Goal: Task Accomplishment & Management: Manage account settings

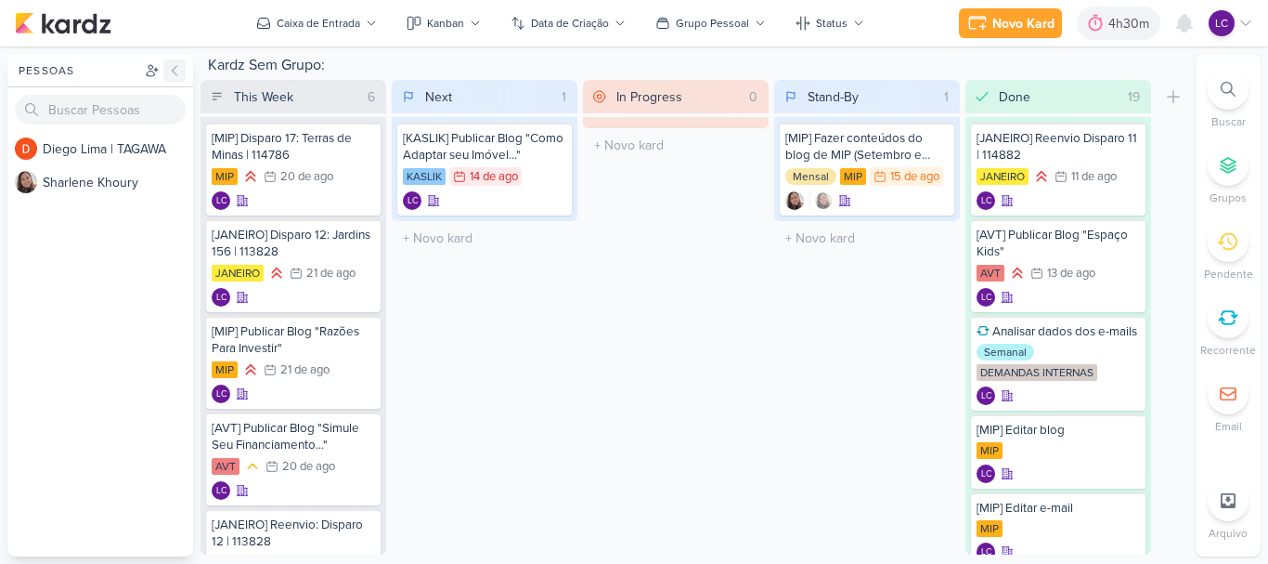
click at [173, 65] on icon at bounding box center [174, 70] width 15 height 15
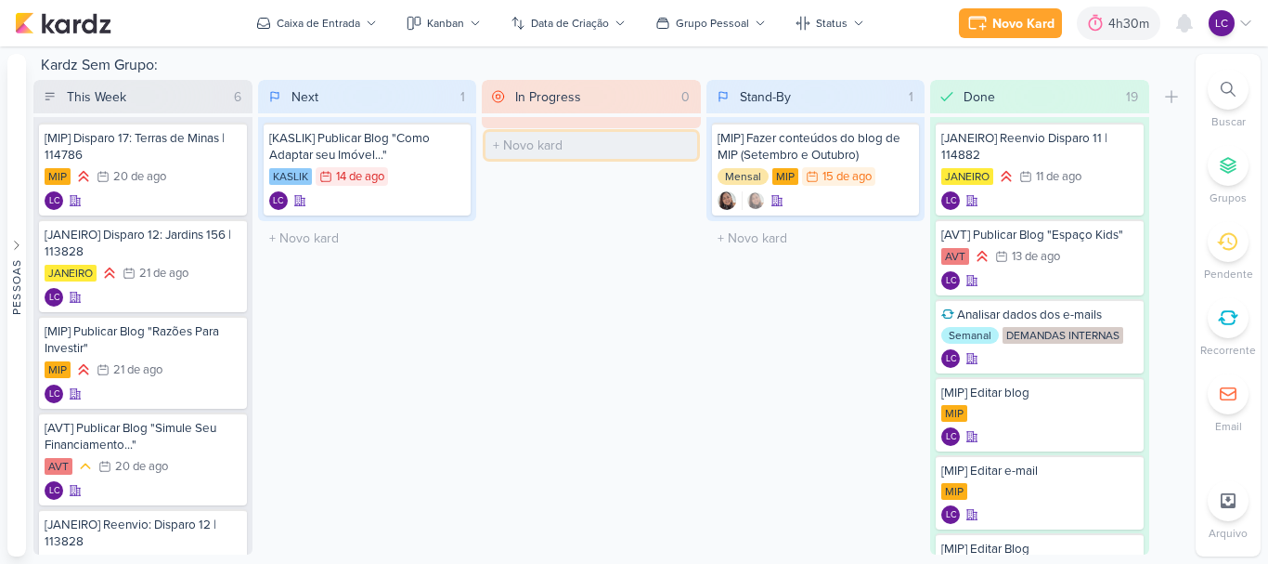
click at [554, 148] on input "text" at bounding box center [592, 145] width 212 height 27
type input "[MIP] Revisar & Editar Conteúdos"
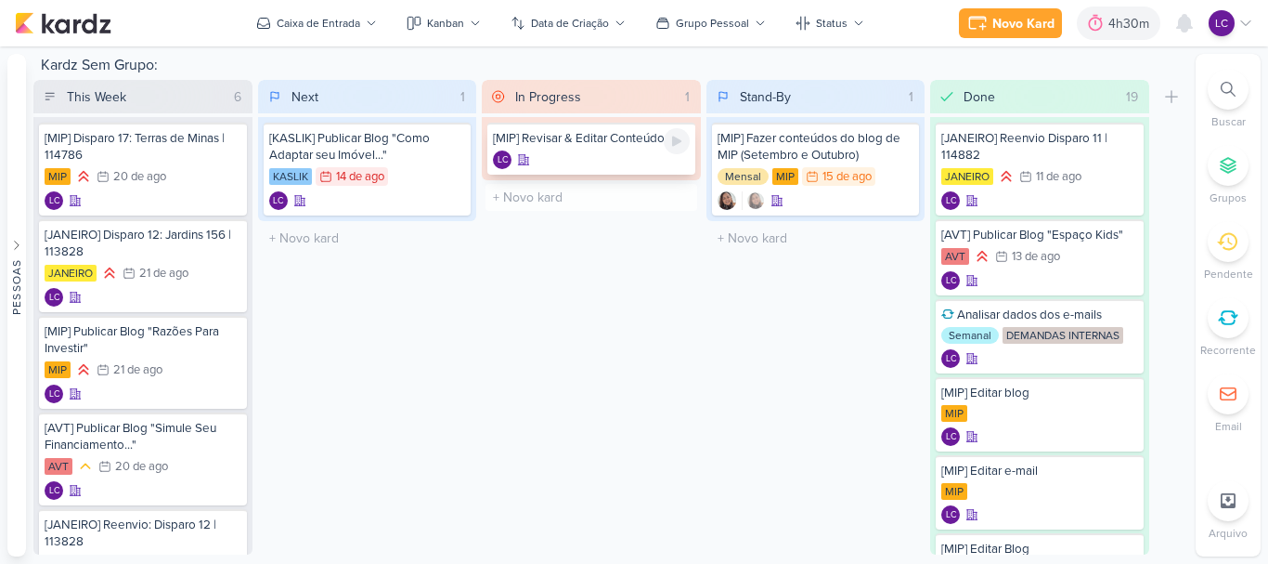
click at [556, 161] on div "LC" at bounding box center [591, 159] width 197 height 19
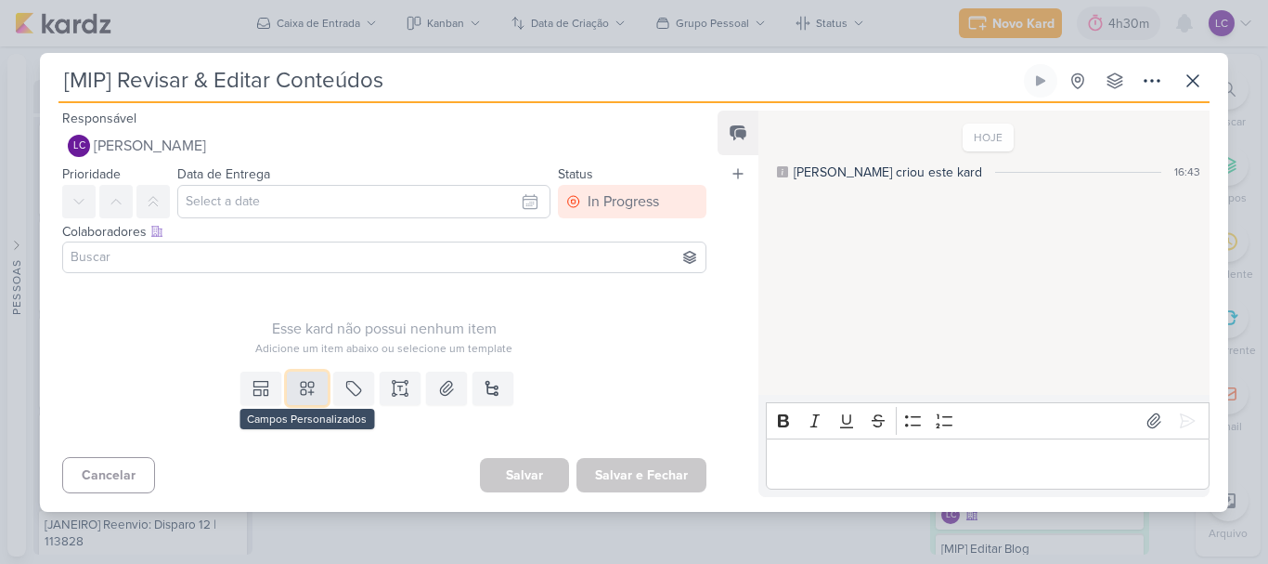
click at [319, 402] on button at bounding box center [307, 387] width 41 height 33
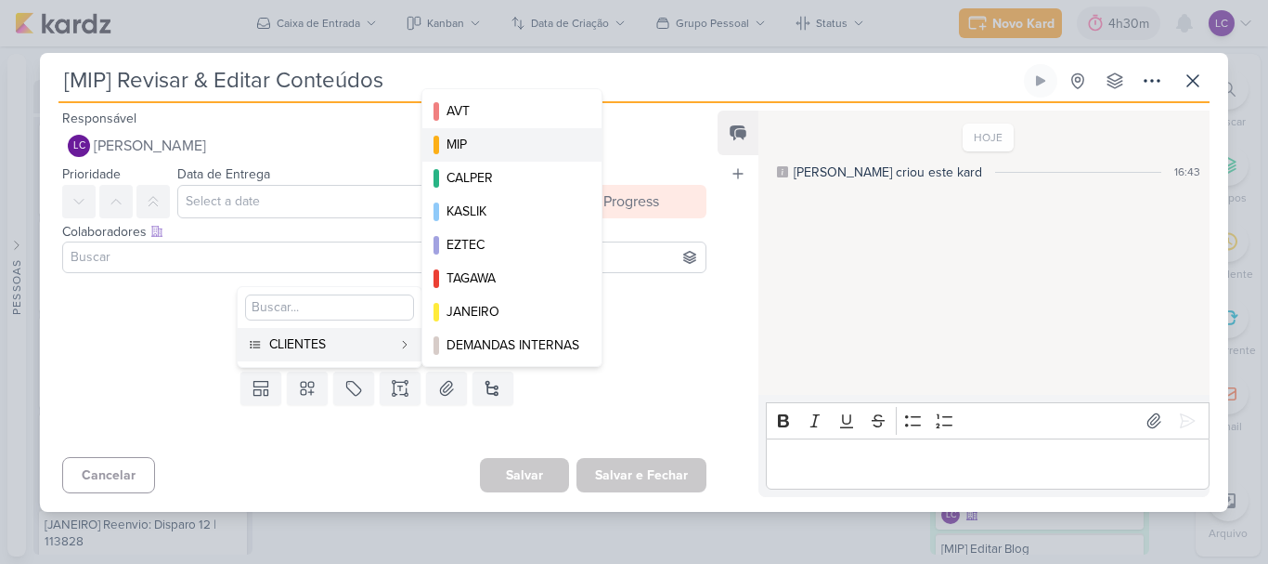
click at [536, 148] on div "MIP" at bounding box center [513, 145] width 133 height 20
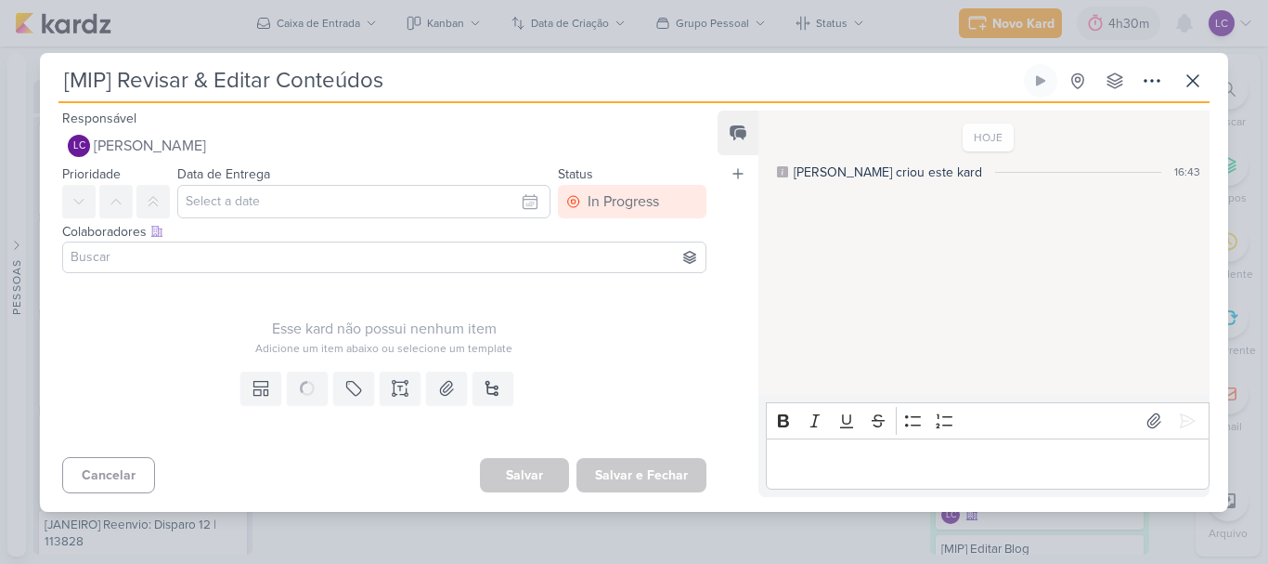
click at [538, 462] on div "Salvar Salvar e Fechar Ctrl + Enter" at bounding box center [593, 475] width 227 height 34
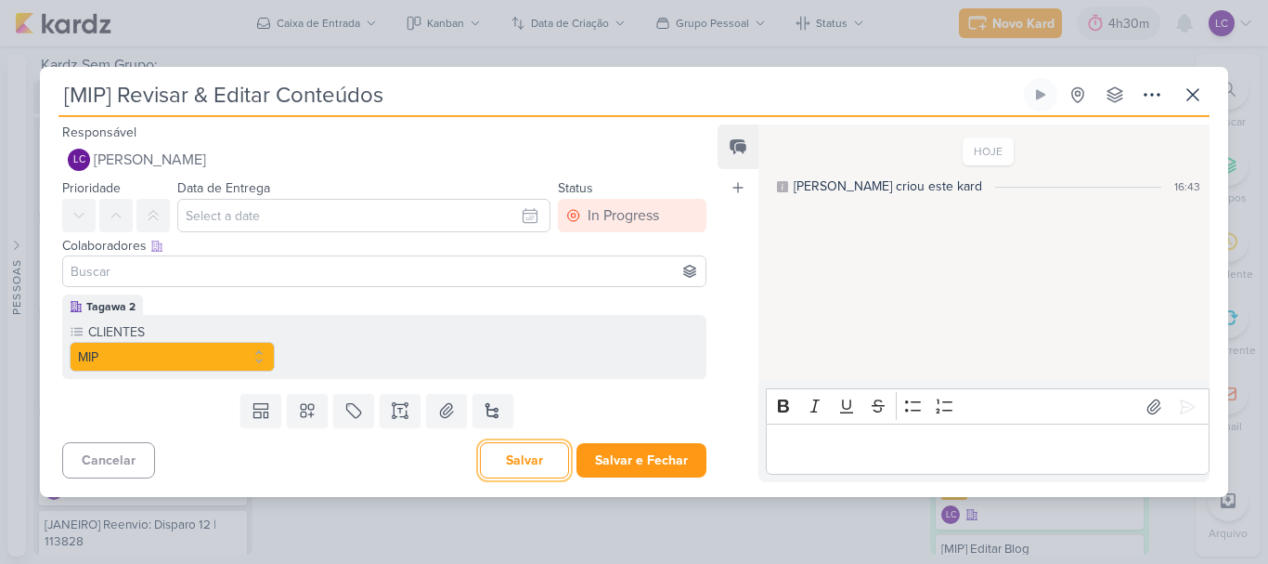
click at [533, 475] on button "Salvar" at bounding box center [524, 460] width 89 height 36
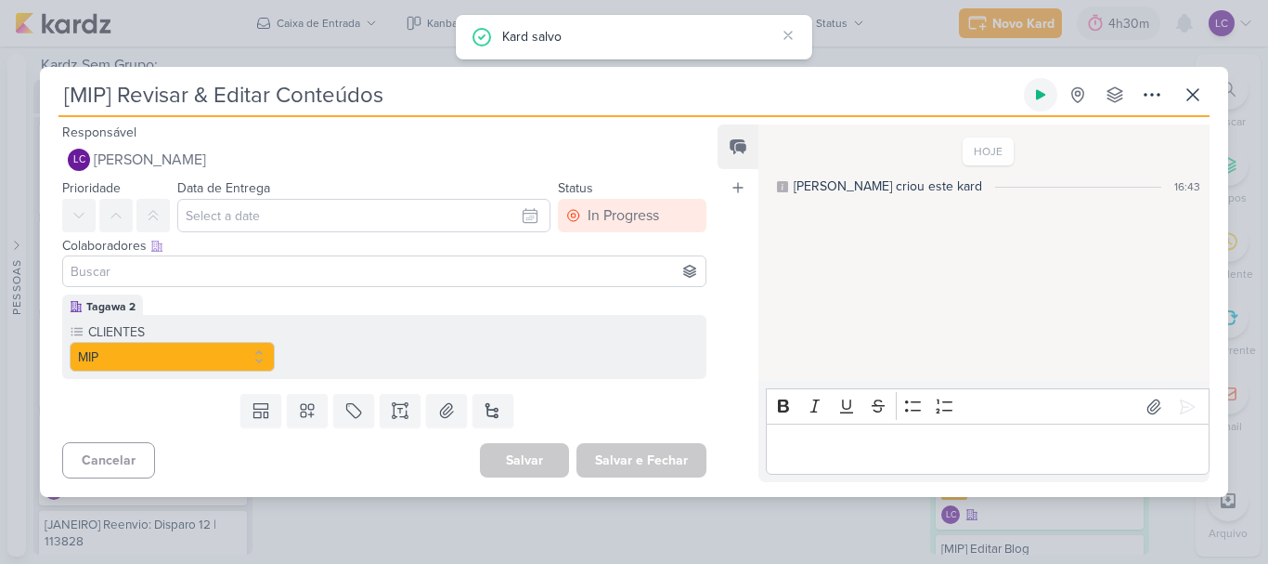
click at [1047, 92] on icon at bounding box center [1041, 94] width 15 height 15
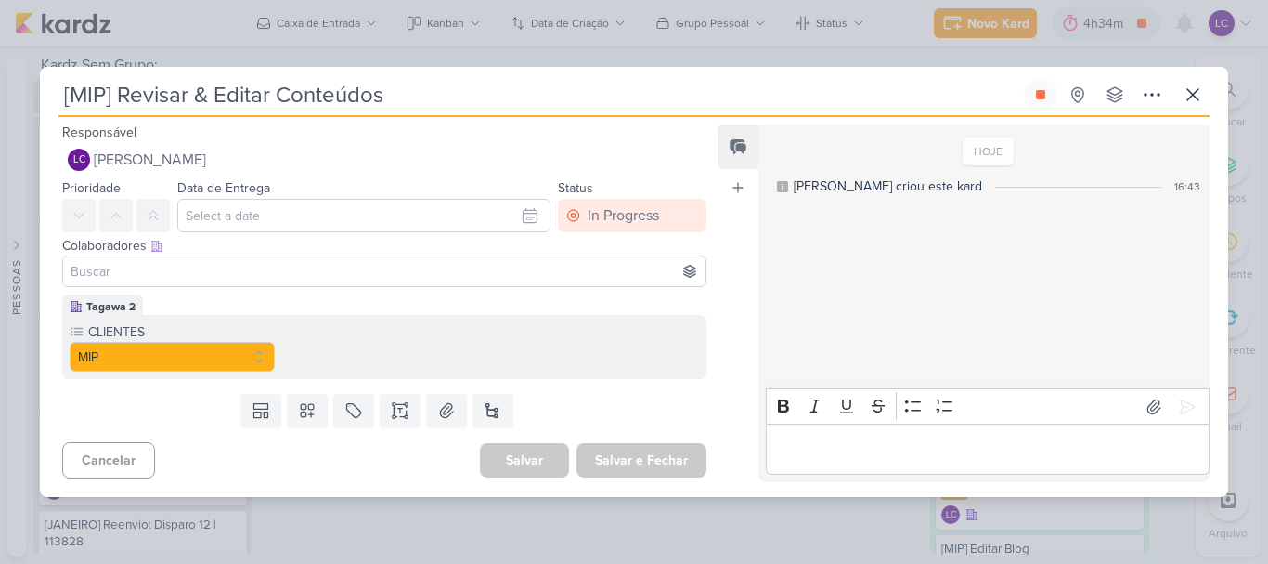
click at [877, 48] on div "[MIP] Revisar & Editar Conteúdos Criado por mim" at bounding box center [634, 282] width 1268 height 564
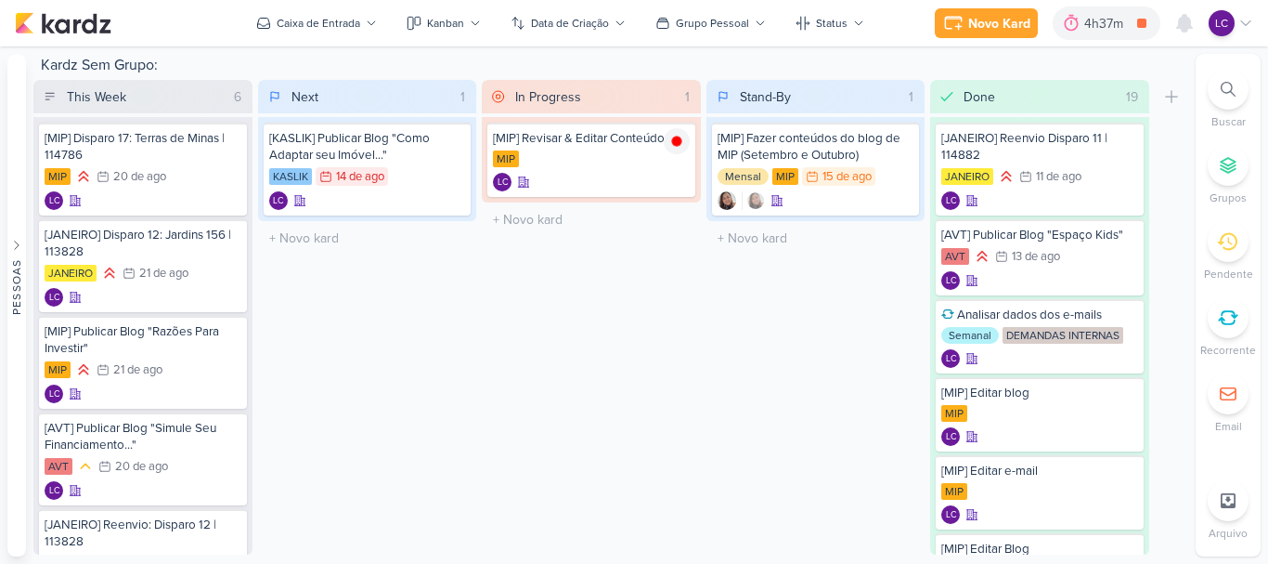
click at [1242, 27] on icon at bounding box center [1246, 23] width 15 height 15
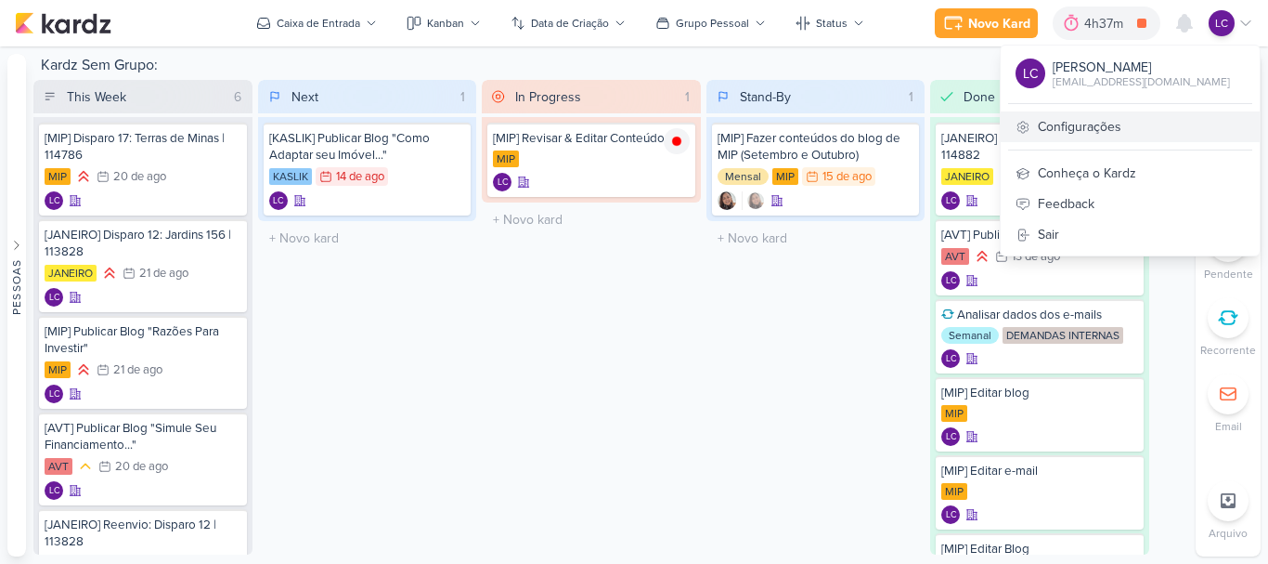
click at [1127, 128] on link "Configurações" at bounding box center [1130, 126] width 259 height 31
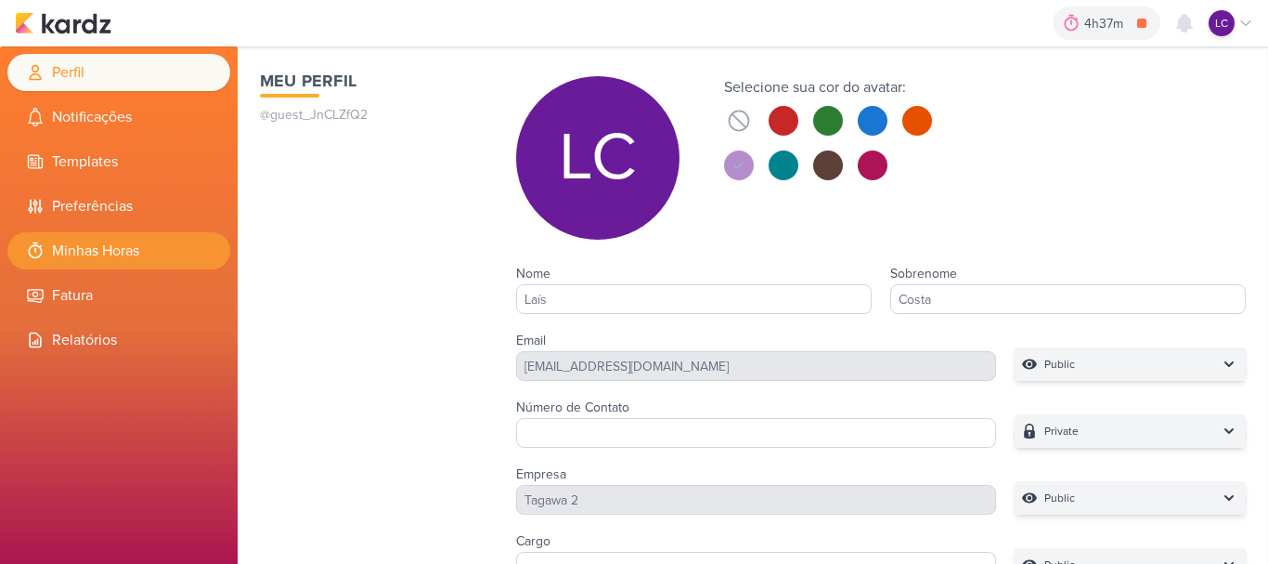
click at [117, 238] on li "Minhas Horas" at bounding box center [118, 250] width 223 height 37
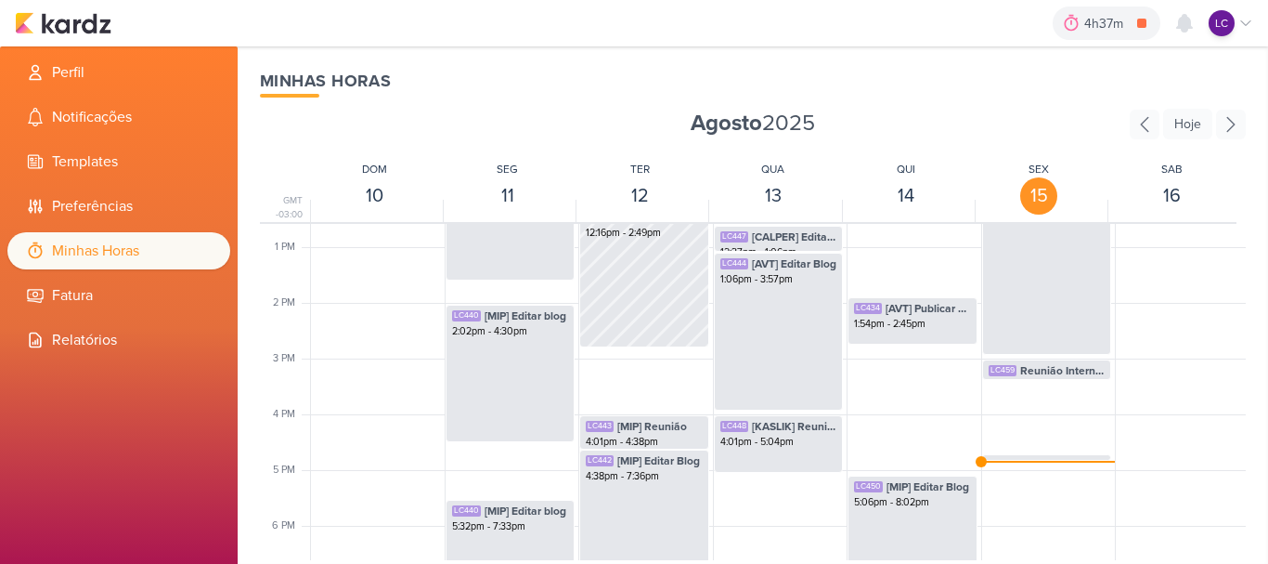
scroll to position [810, 0]
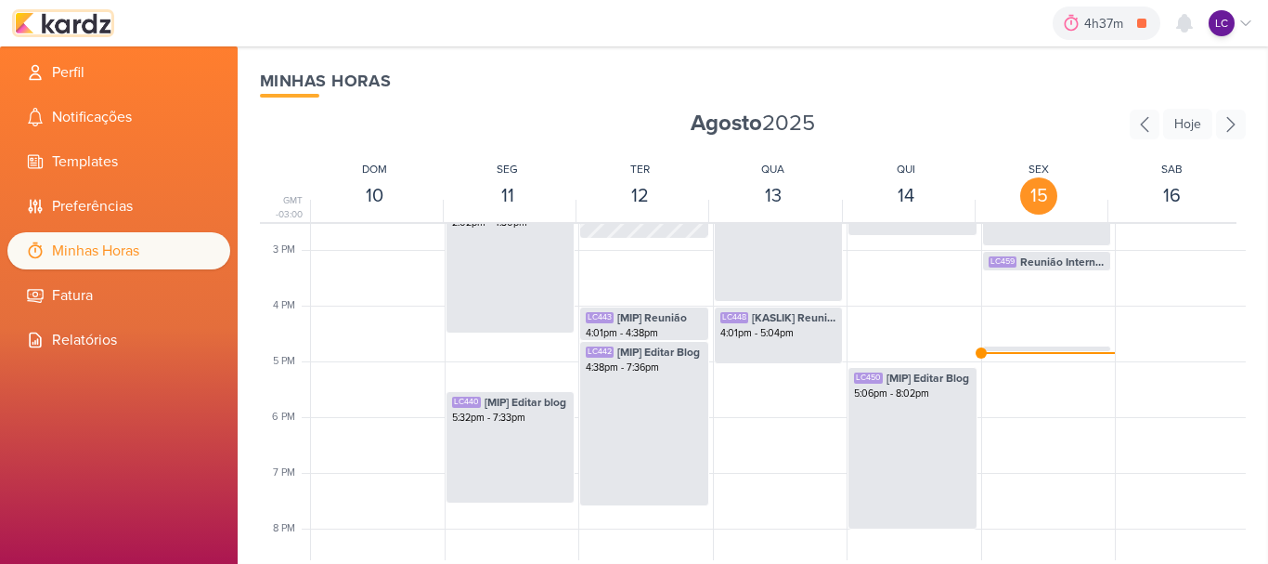
click at [100, 25] on img at bounding box center [63, 23] width 97 height 22
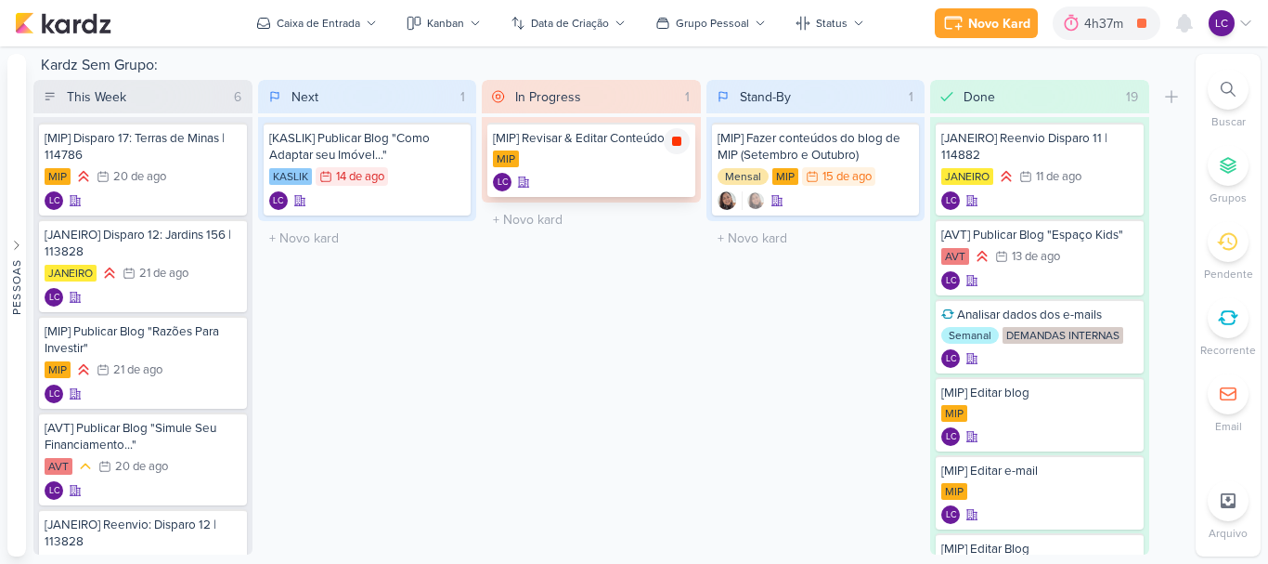
click at [677, 141] on icon at bounding box center [676, 141] width 9 height 9
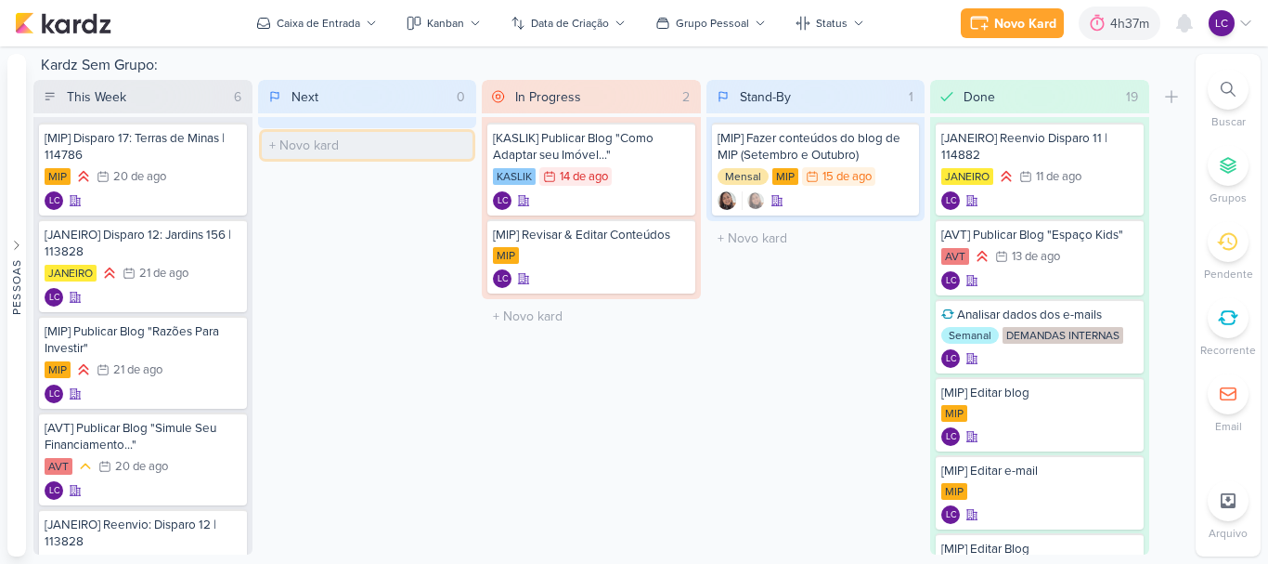
click at [409, 153] on input "text" at bounding box center [368, 145] width 212 height 27
click at [536, 255] on div "MIP" at bounding box center [591, 256] width 197 height 19
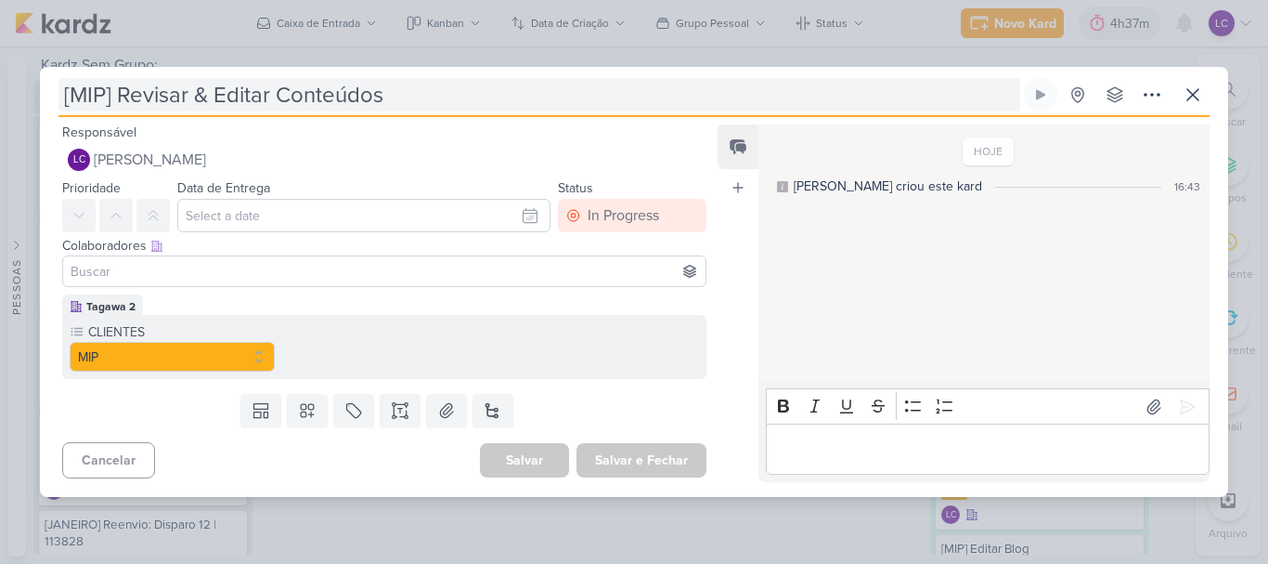
click at [495, 105] on input "[MIP] Revisar & Editar Conteúdos" at bounding box center [540, 94] width 962 height 33
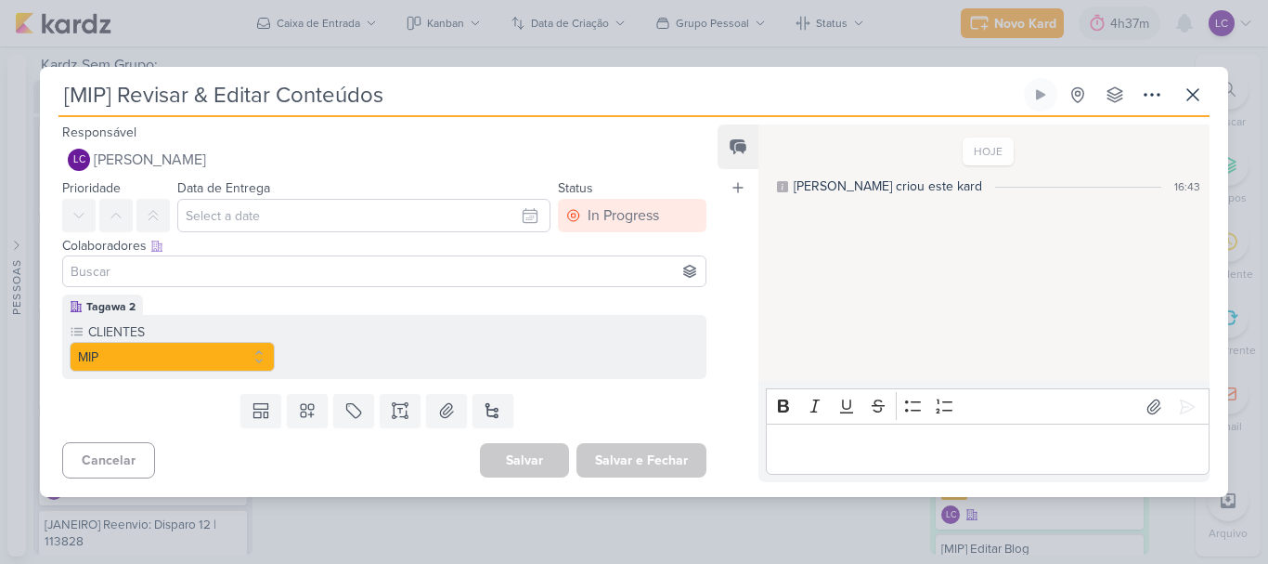
click at [1172, 80] on div "[MIP] Revisar & Editar Conteúdos Criado por mim nenhum grupo disponível" at bounding box center [634, 97] width 1151 height 39
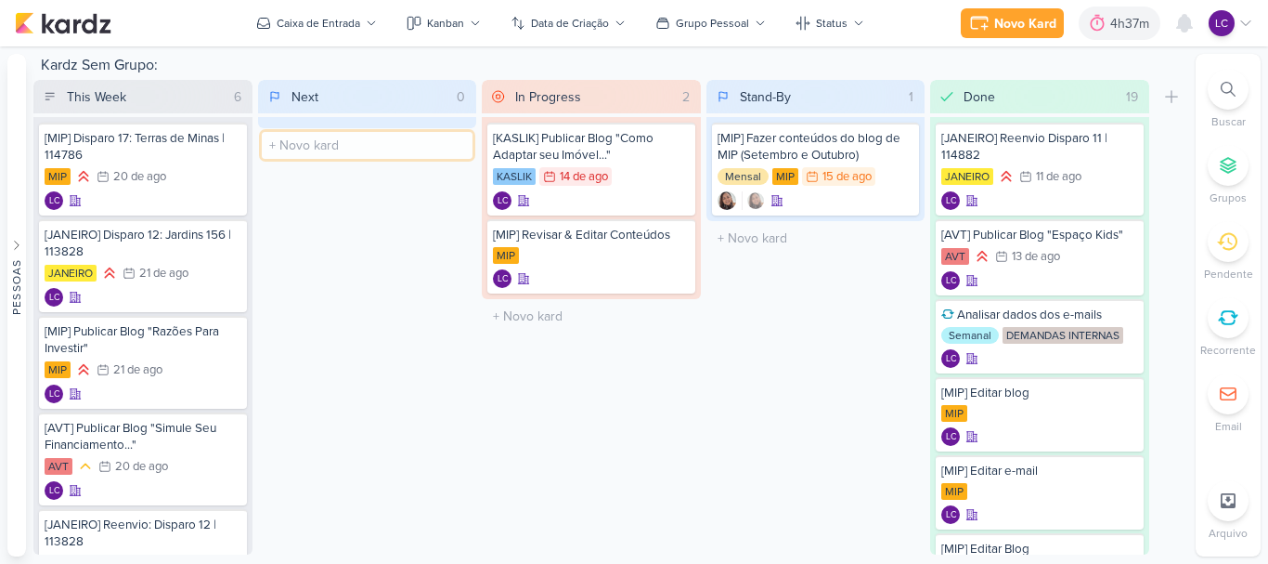
click at [376, 140] on input "text" at bounding box center [368, 145] width 212 height 27
paste input "[MIP] Revisar & Editar Conteúdos"
type input "[MIP] Revisar & Editar Conteúdos"
click at [647, 240] on div "[MIP] Revisar & Editar Conteúdos" at bounding box center [591, 235] width 197 height 17
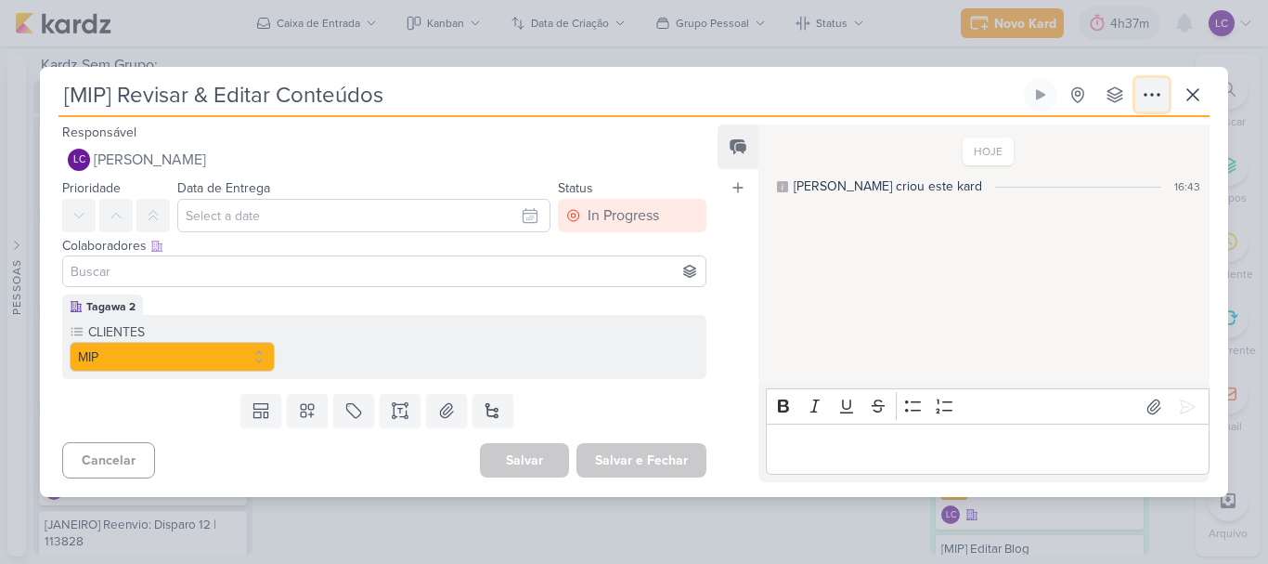
click at [1151, 100] on icon at bounding box center [1152, 95] width 22 height 22
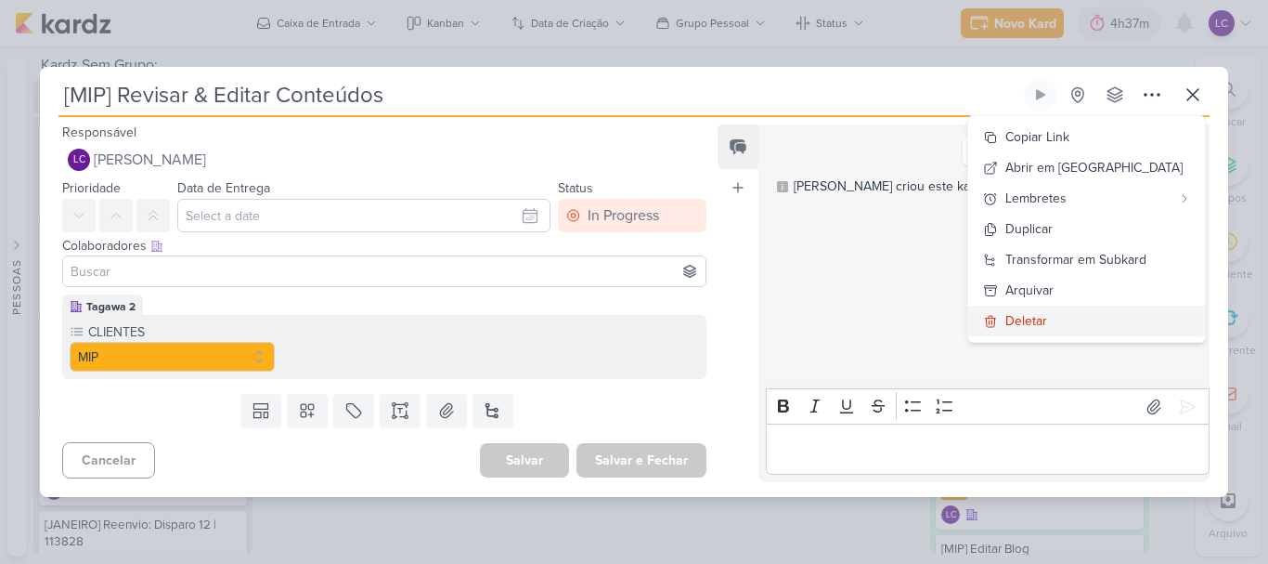
click at [1088, 319] on button "Deletar" at bounding box center [1087, 321] width 237 height 31
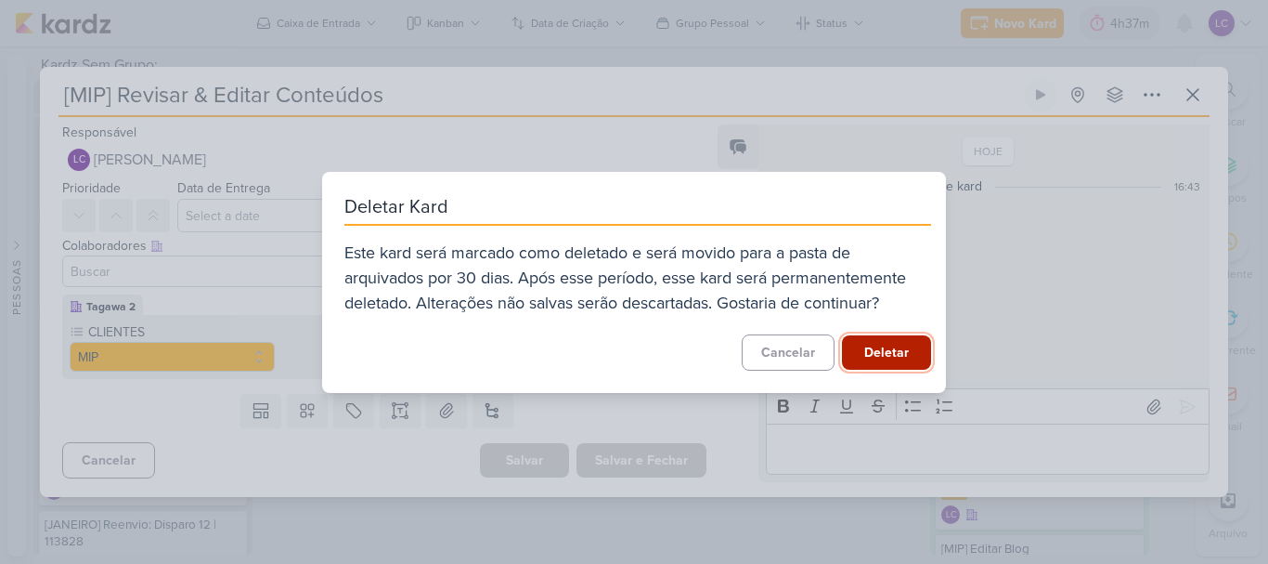
click at [881, 343] on button "Deletar" at bounding box center [886, 352] width 89 height 34
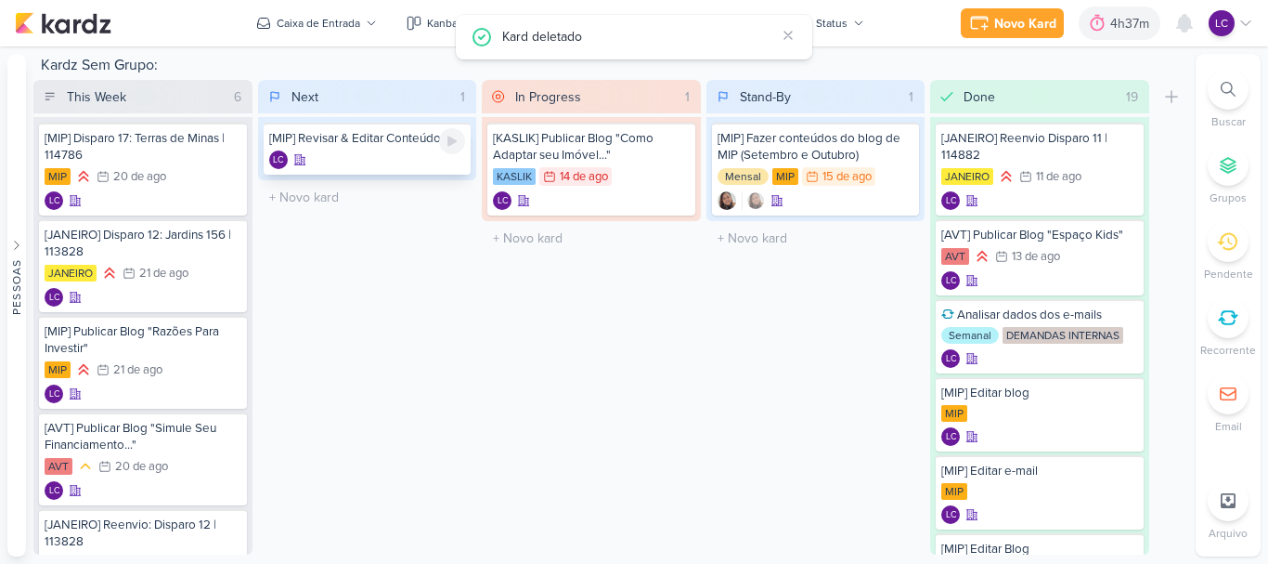
click at [371, 150] on div "LC" at bounding box center [367, 159] width 197 height 19
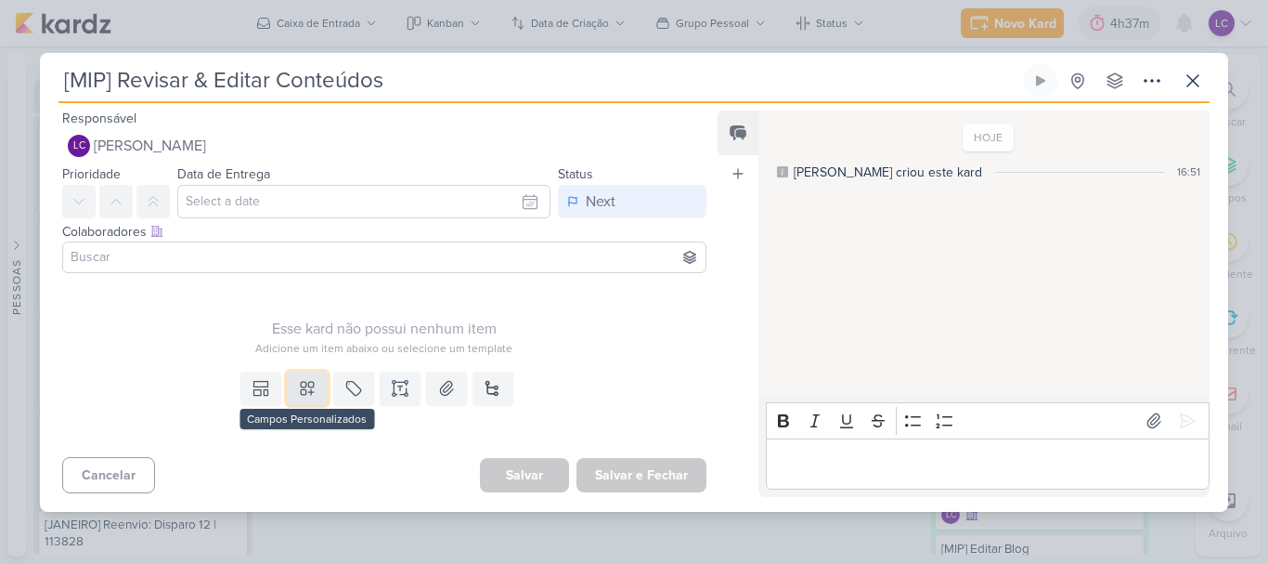
click at [309, 380] on icon at bounding box center [307, 388] width 19 height 19
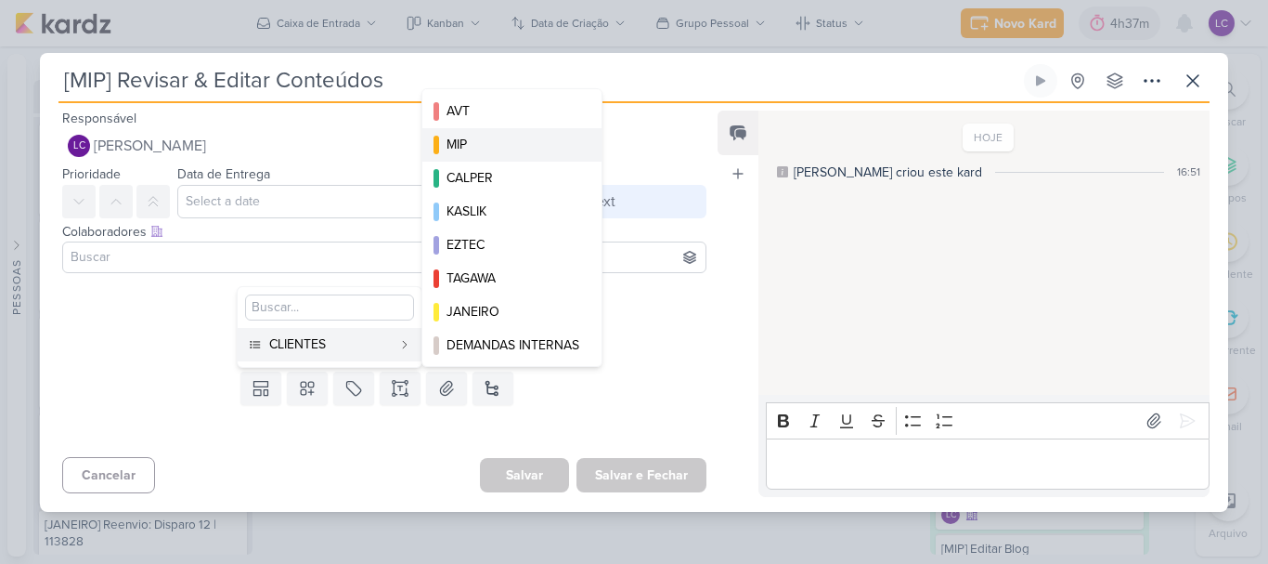
click at [508, 153] on div "MIP" at bounding box center [513, 145] width 133 height 20
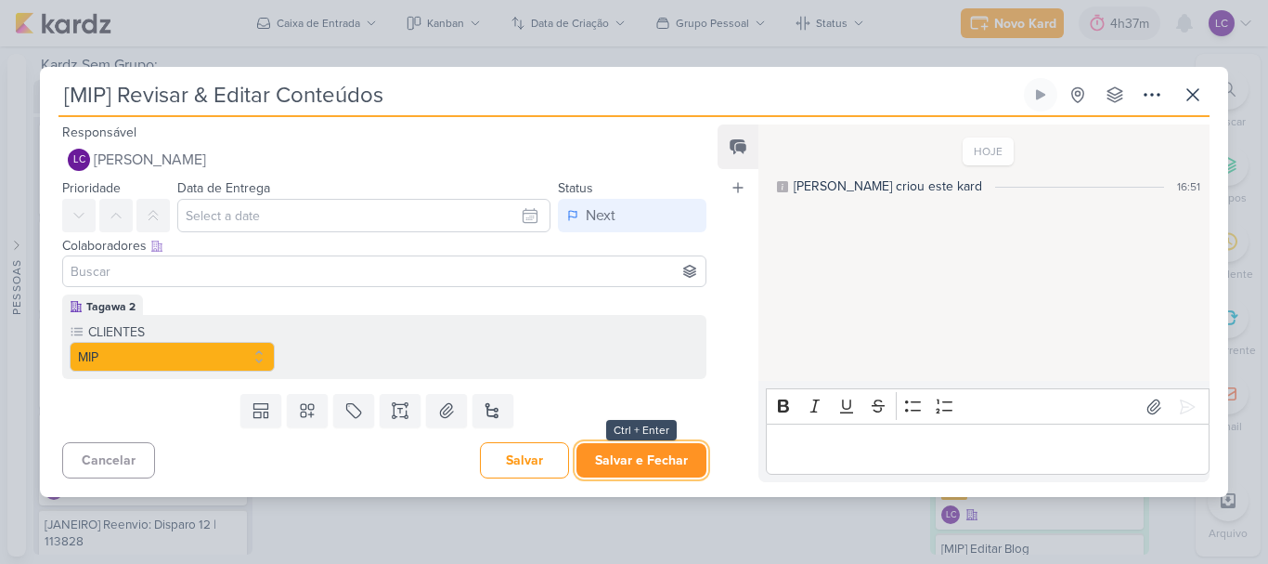
click at [624, 462] on button "Salvar e Fechar" at bounding box center [642, 460] width 130 height 34
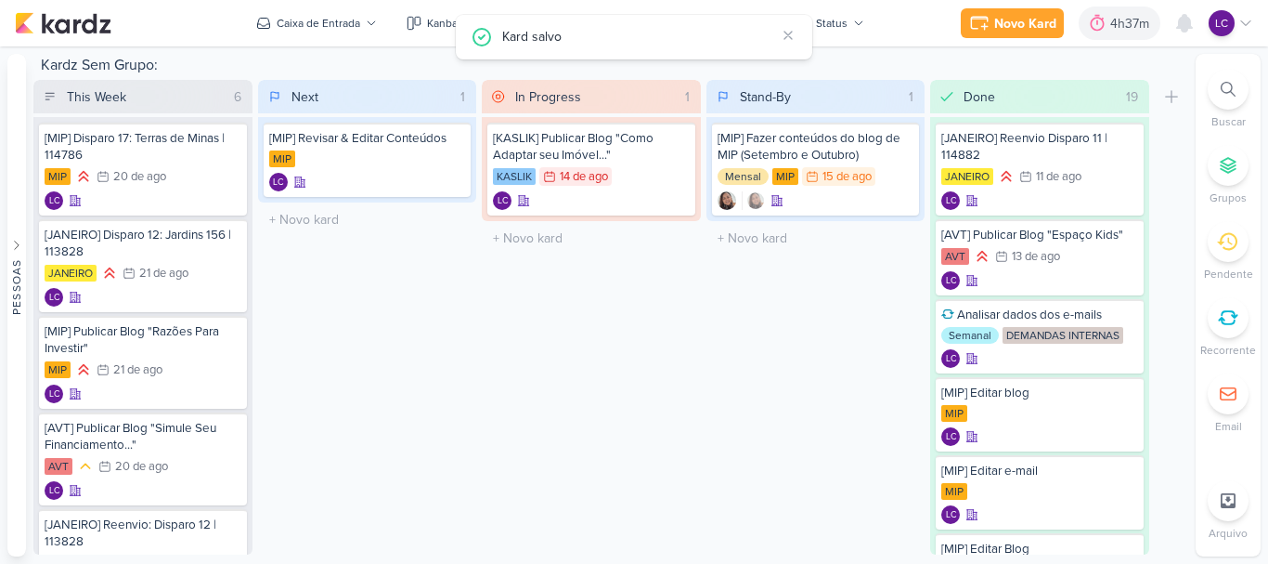
click at [1252, 13] on div "LC" at bounding box center [1231, 23] width 45 height 26
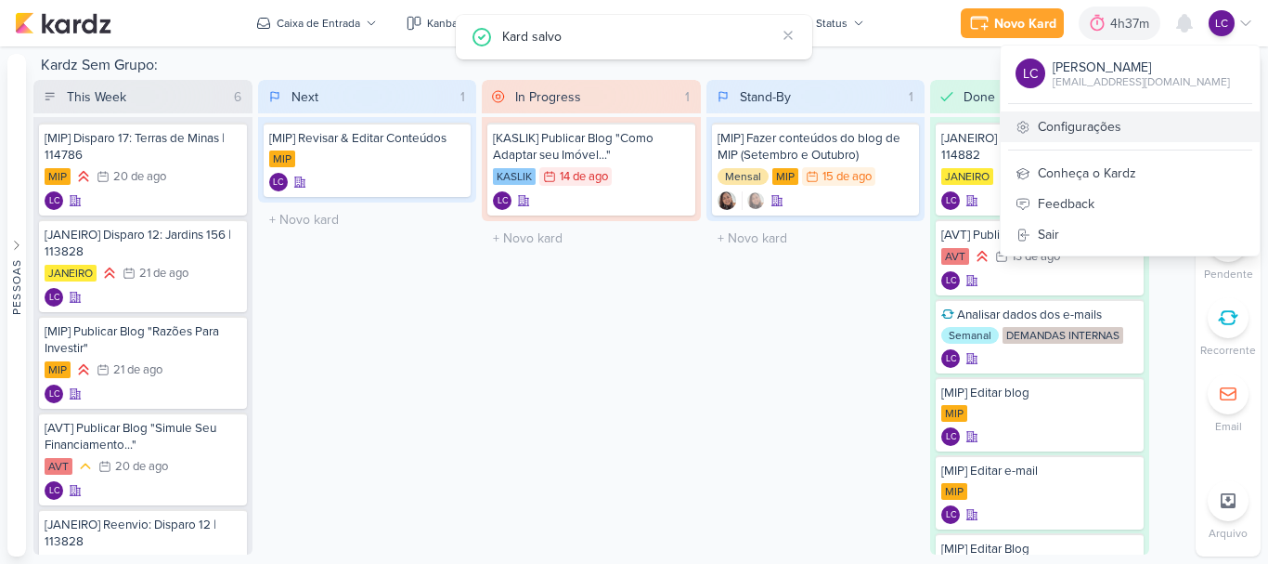
click at [1085, 135] on link "Configurações" at bounding box center [1130, 126] width 259 height 31
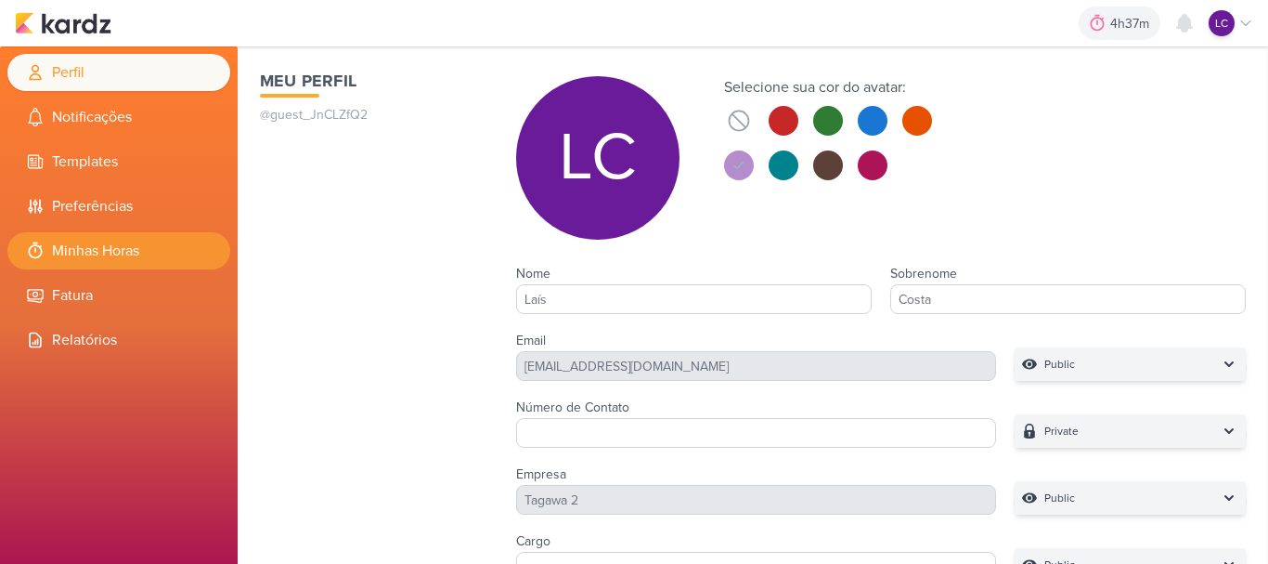
click at [159, 254] on li "Minhas Horas" at bounding box center [118, 250] width 223 height 37
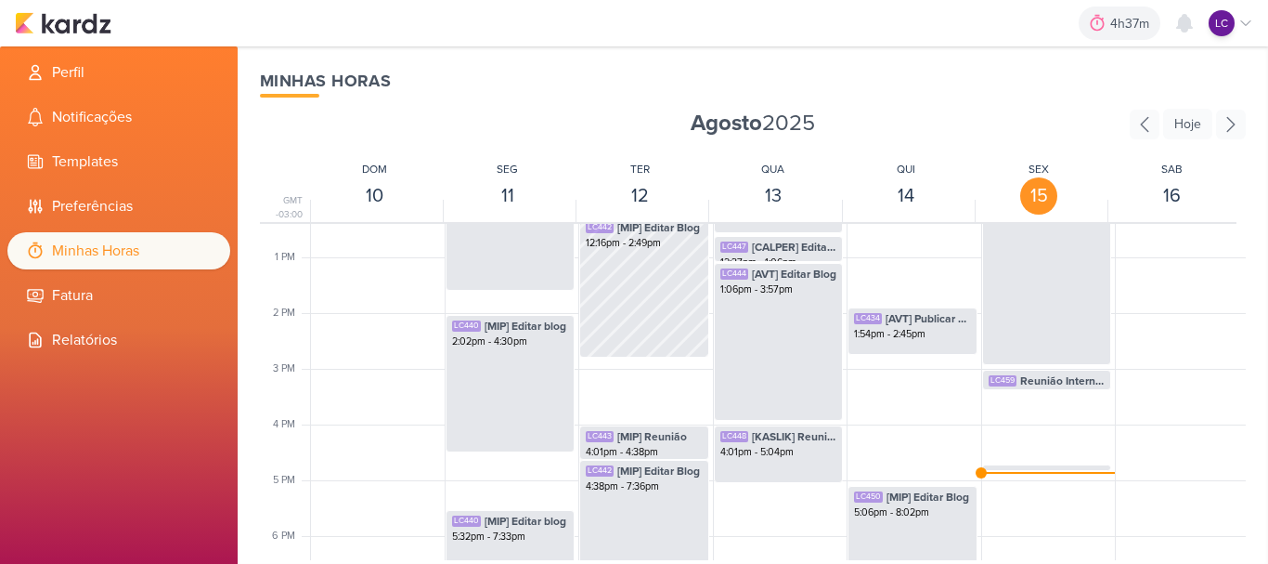
scroll to position [903, 0]
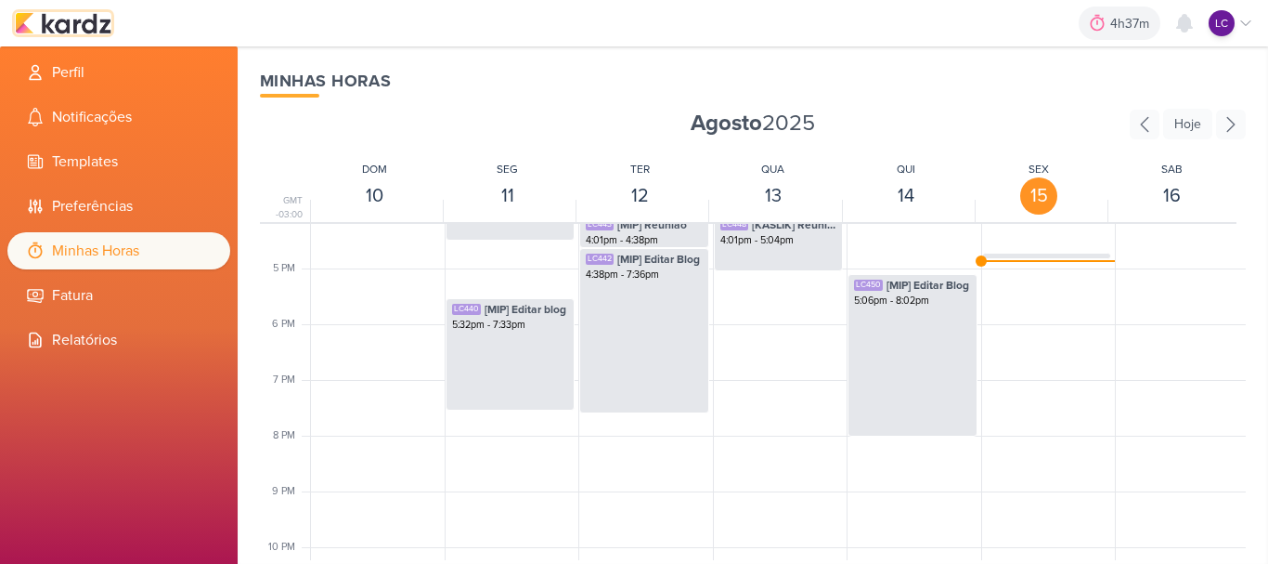
click at [61, 15] on img at bounding box center [63, 23] width 97 height 22
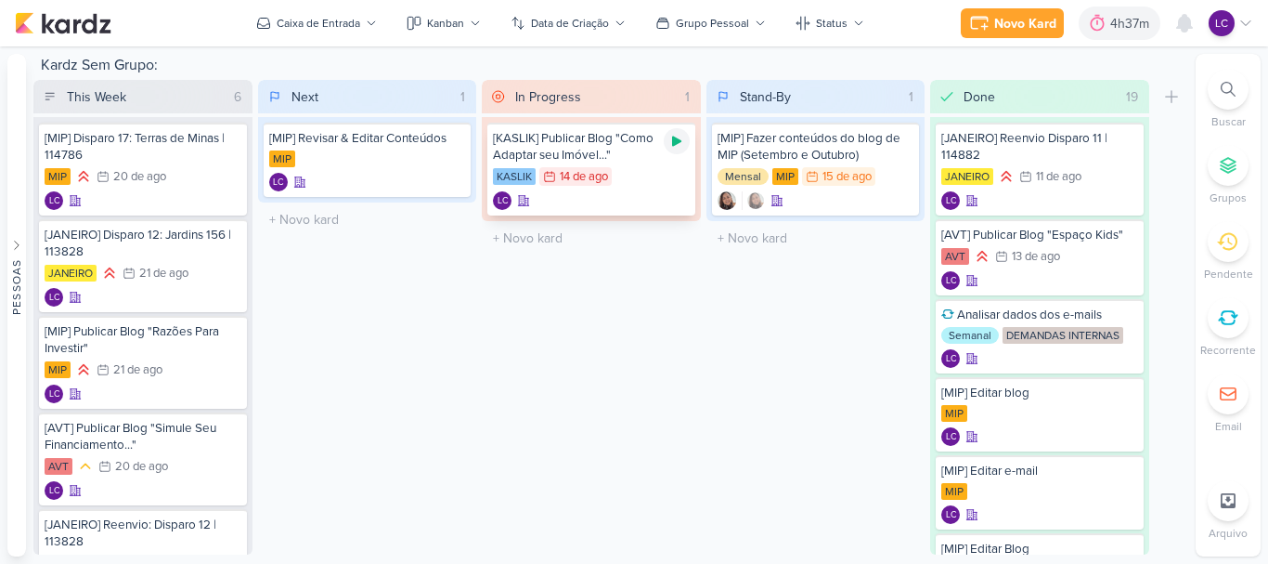
click at [682, 142] on icon at bounding box center [677, 141] width 15 height 15
click at [1249, 13] on div "LC" at bounding box center [1231, 23] width 45 height 26
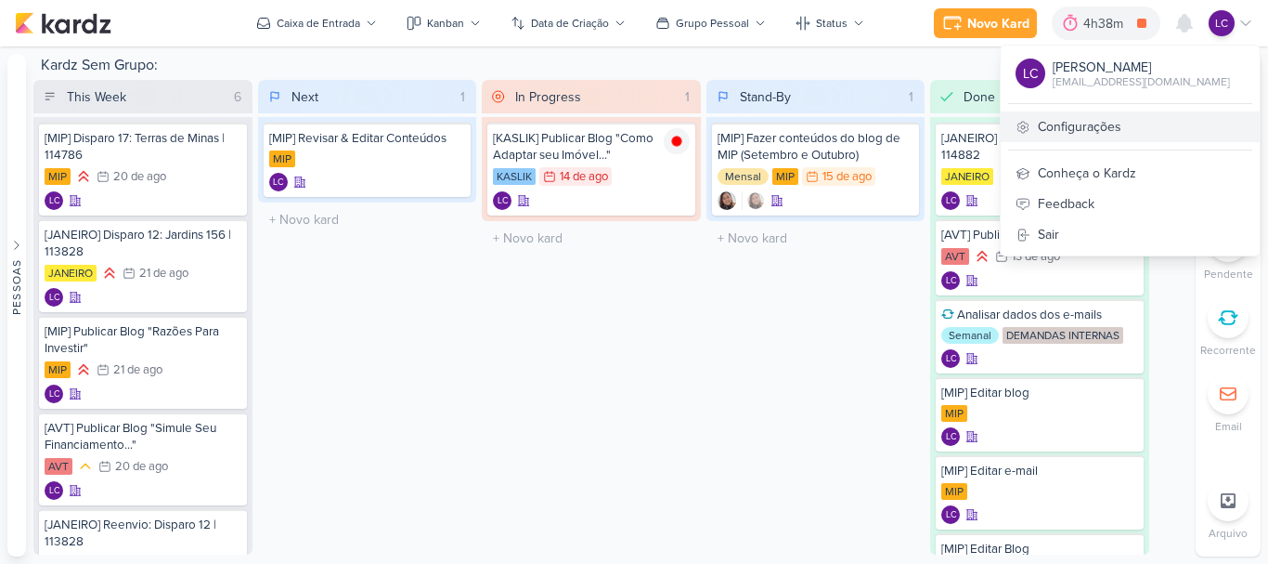
click at [1076, 131] on link "Configurações" at bounding box center [1130, 126] width 259 height 31
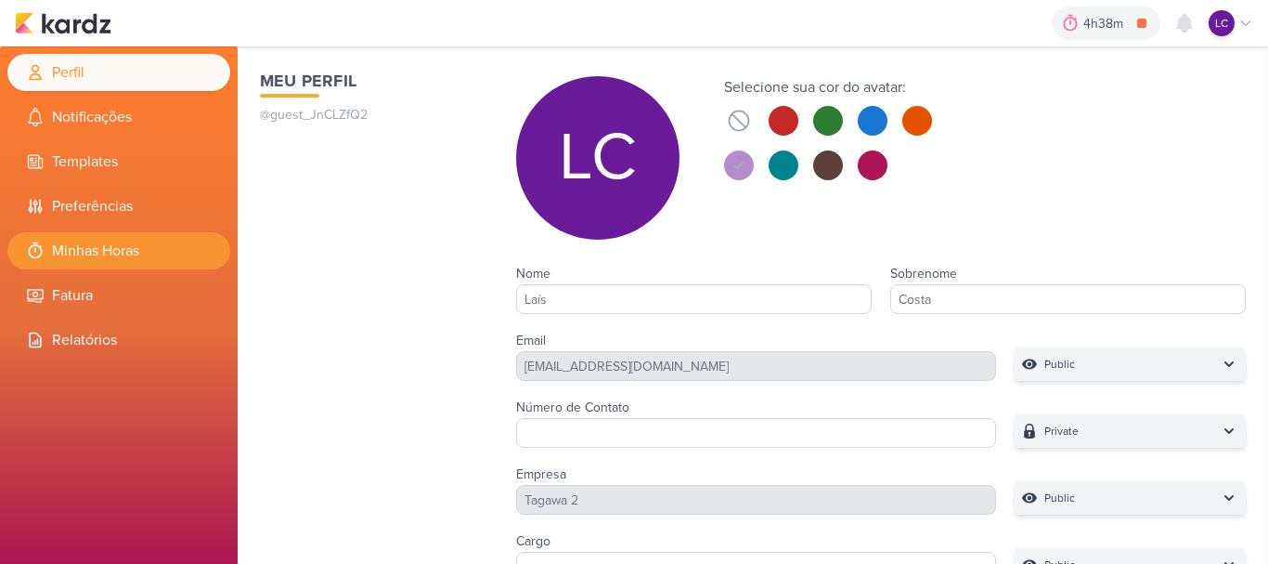
click at [107, 251] on li "Minhas Horas" at bounding box center [118, 250] width 223 height 37
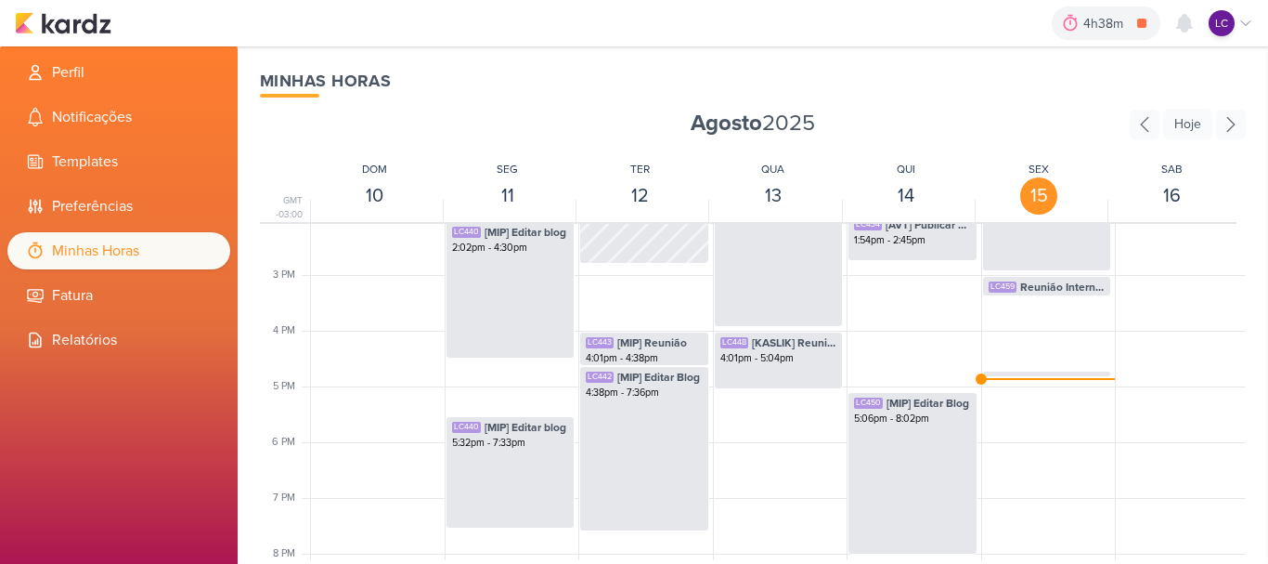
scroll to position [810, 0]
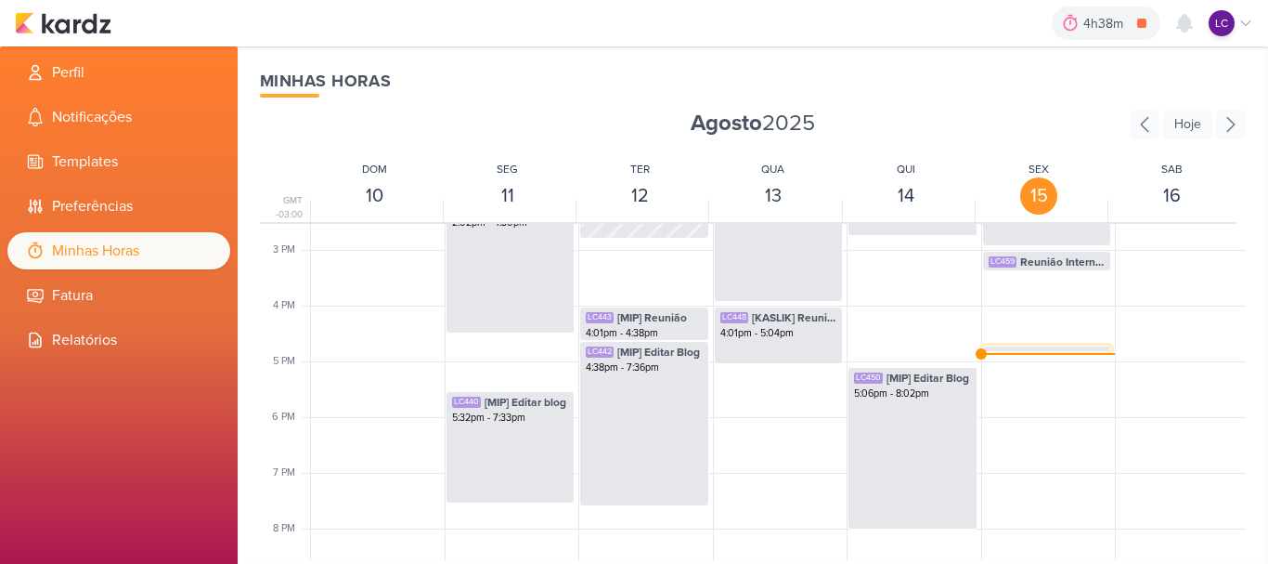
click at [1040, 347] on div "LC460 [MIP] Revisar & Editar Conteúdos 4:43pm - 4:51pm" at bounding box center [1047, 363] width 128 height 35
select select "pm"
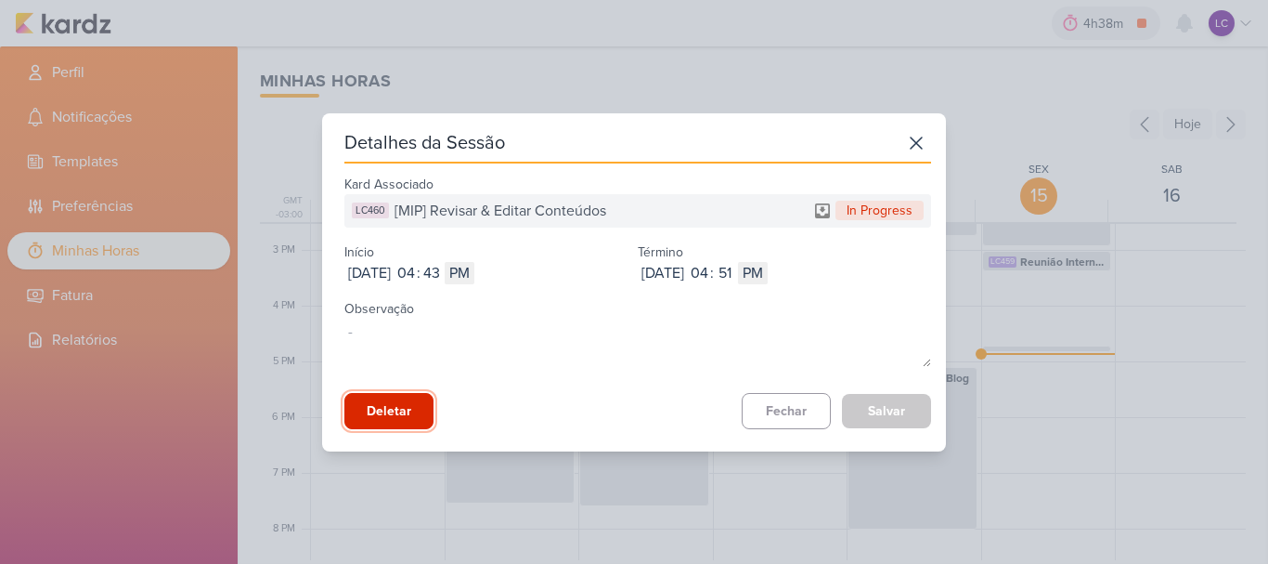
click at [357, 408] on button "Deletar" at bounding box center [389, 411] width 89 height 36
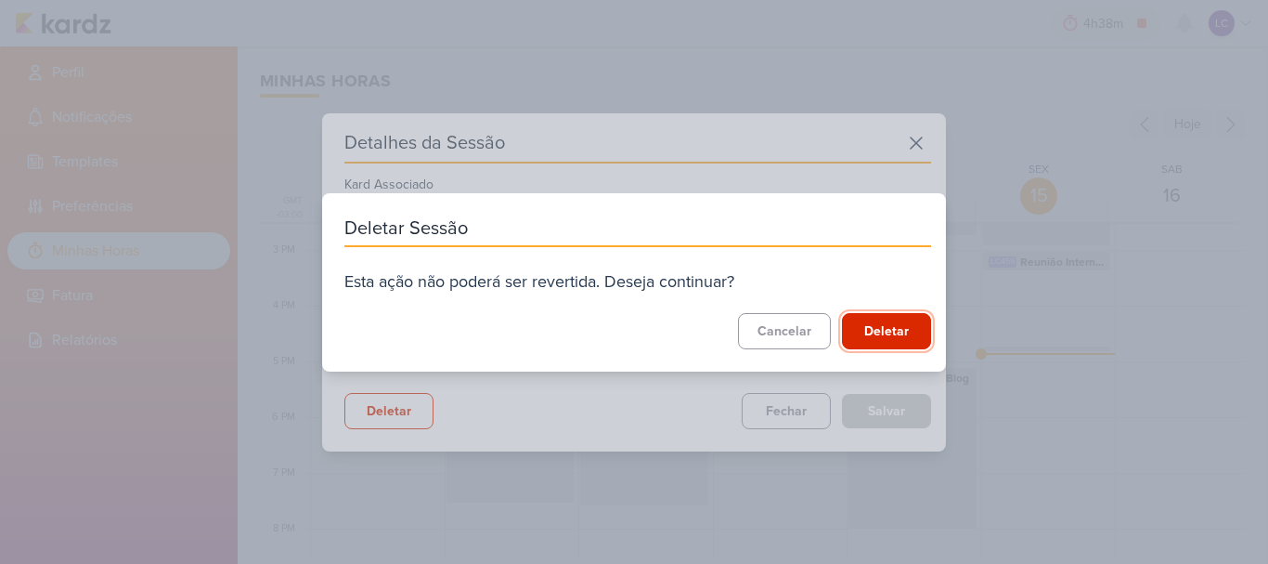
click at [869, 329] on button "Deletar" at bounding box center [886, 331] width 89 height 36
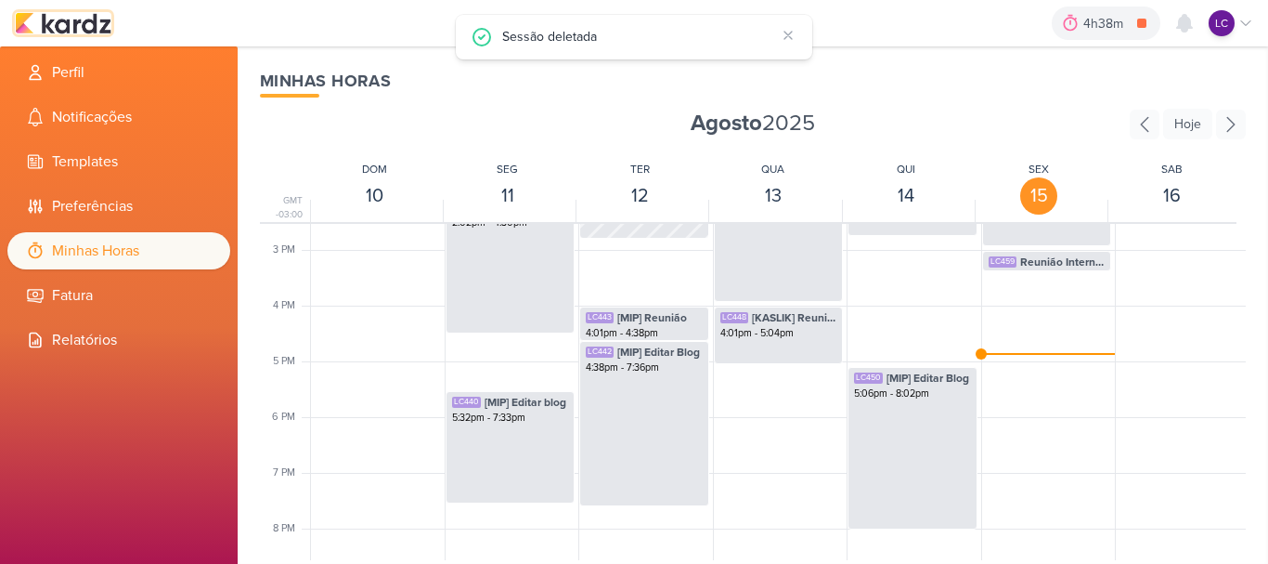
click at [47, 25] on img at bounding box center [63, 23] width 97 height 22
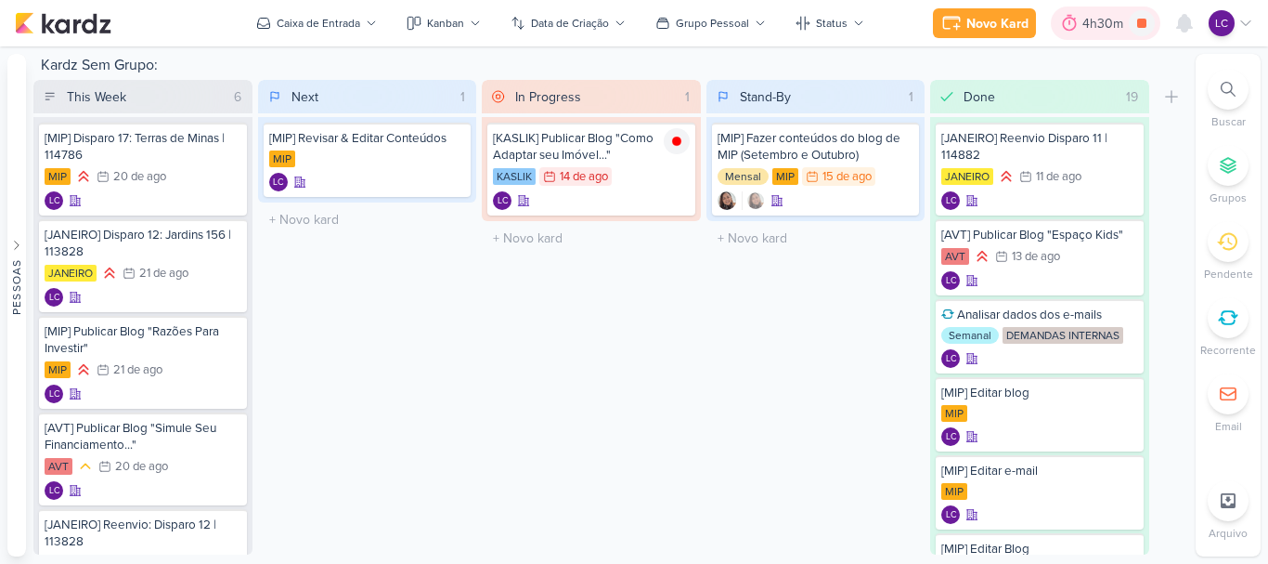
click at [1091, 25] on div "4h30m" at bounding box center [1106, 24] width 46 height 20
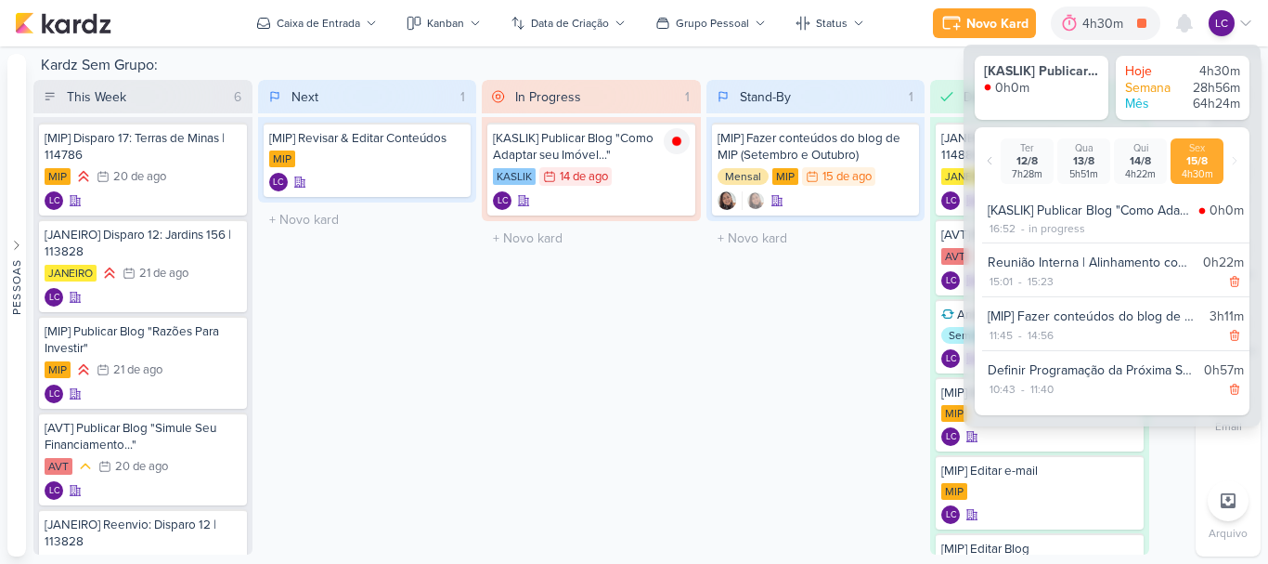
click at [696, 312] on div "In Progress 1 Mover Para Esquerda Mover Para Direita [GEOGRAPHIC_DATA] [KASLIK]…" at bounding box center [591, 317] width 219 height 475
